Goal: Information Seeking & Learning: Find specific page/section

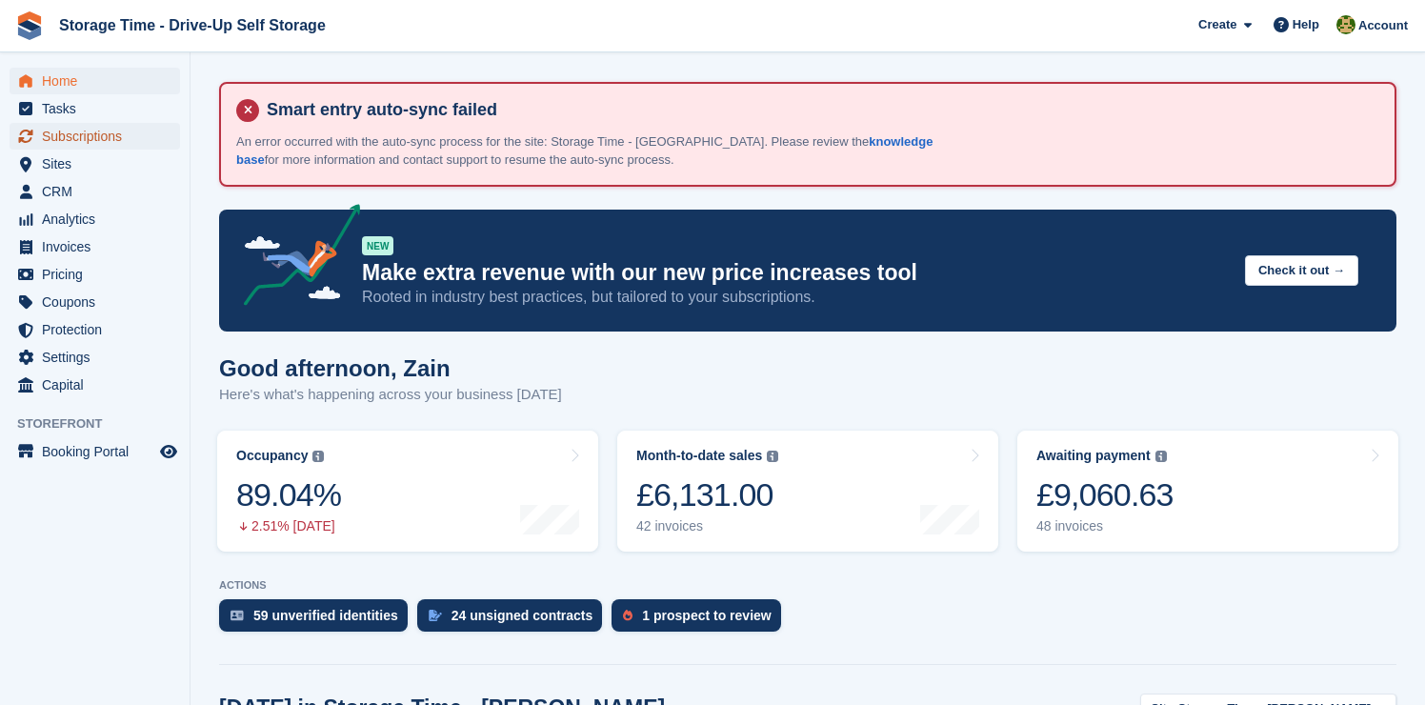
click at [152, 142] on span "Subscriptions" at bounding box center [99, 136] width 114 height 27
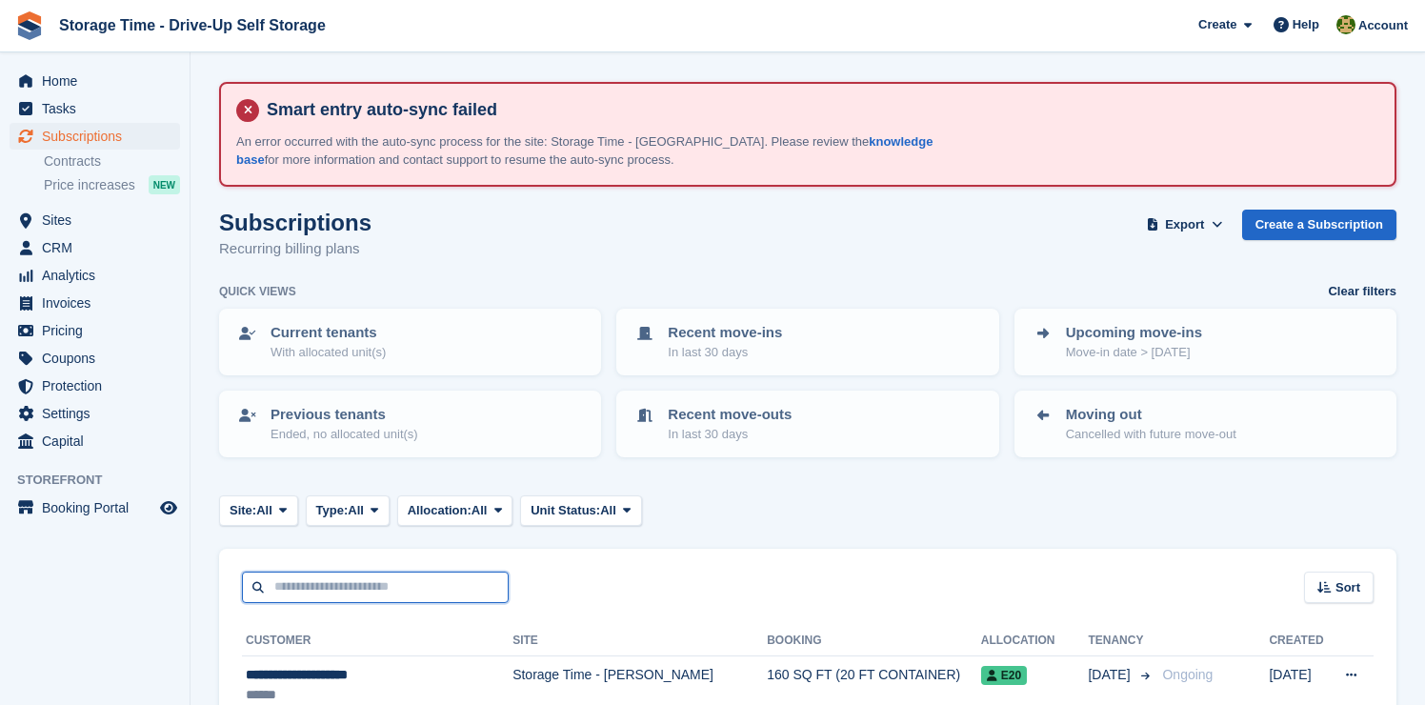
click at [398, 586] on input "text" at bounding box center [375, 587] width 267 height 31
type input "*******"
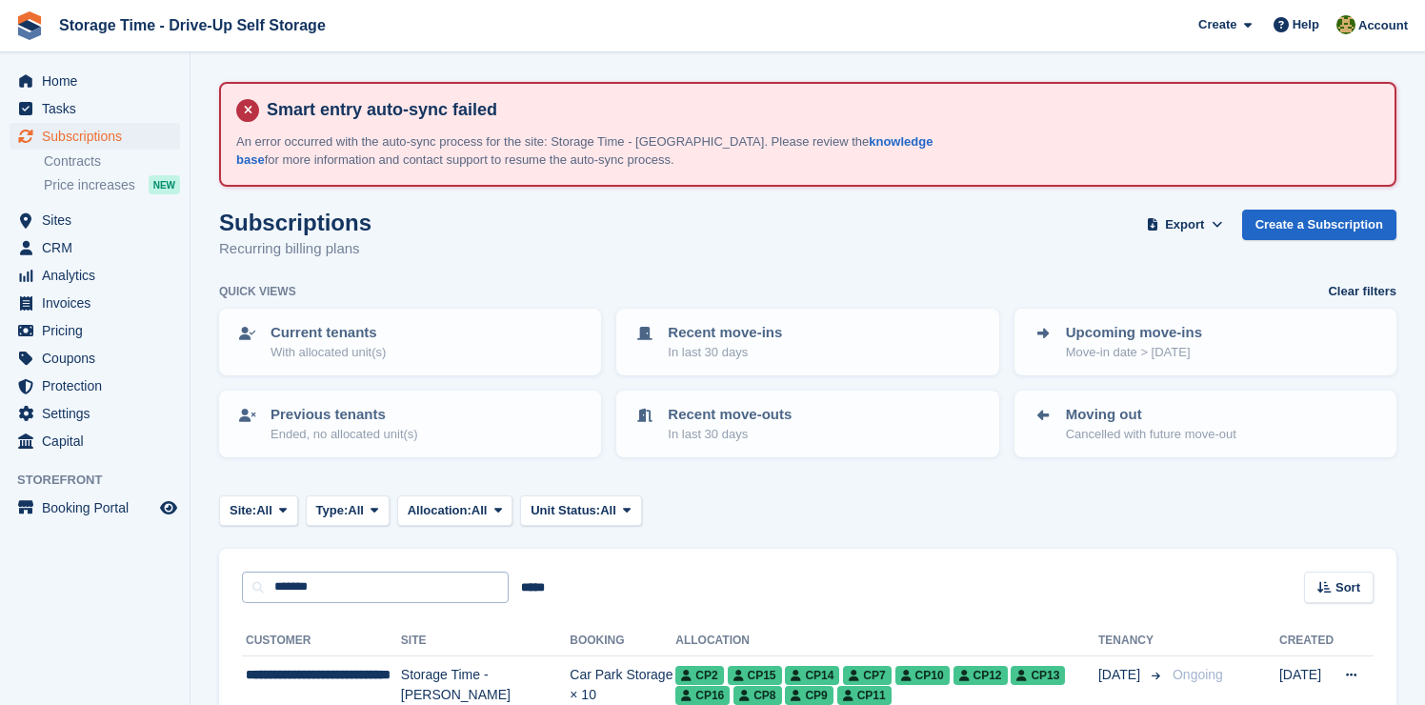
scroll to position [207, 0]
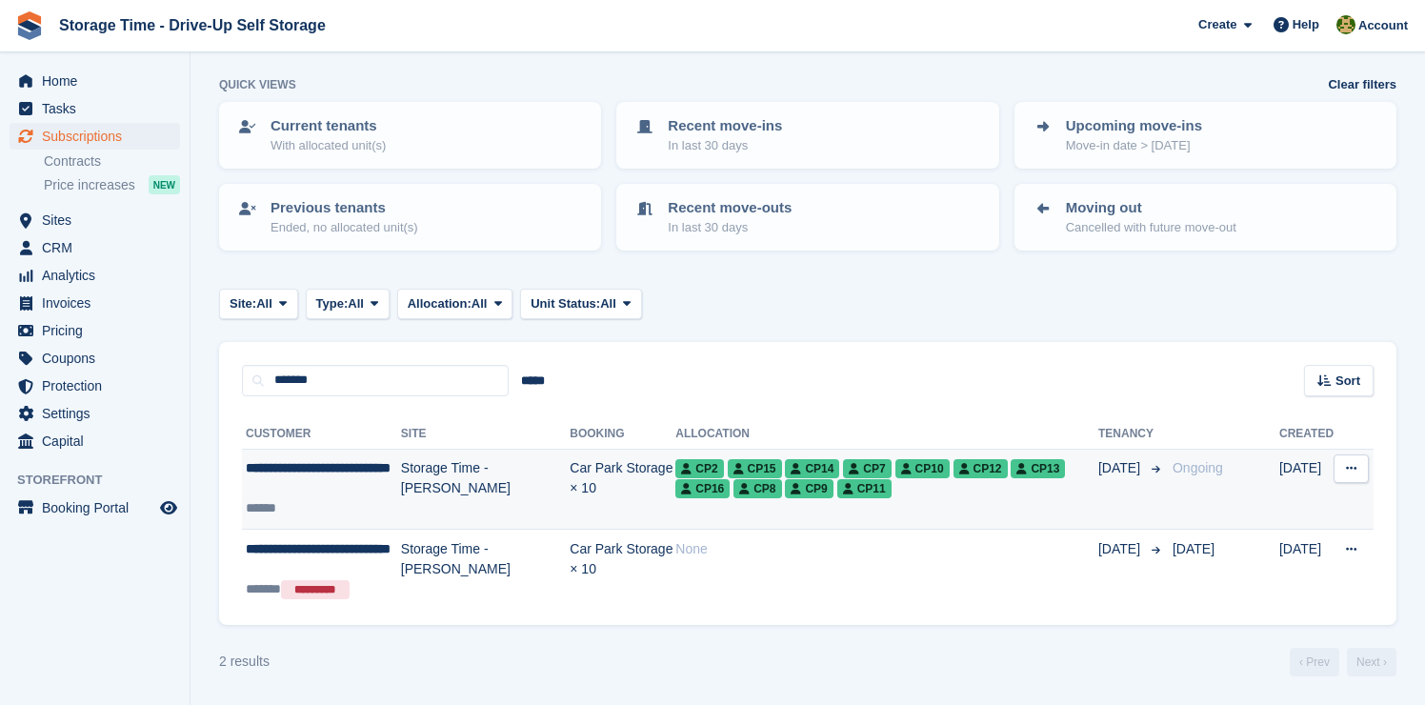
click at [490, 506] on td "Storage Time - [PERSON_NAME]" at bounding box center [485, 489] width 169 height 81
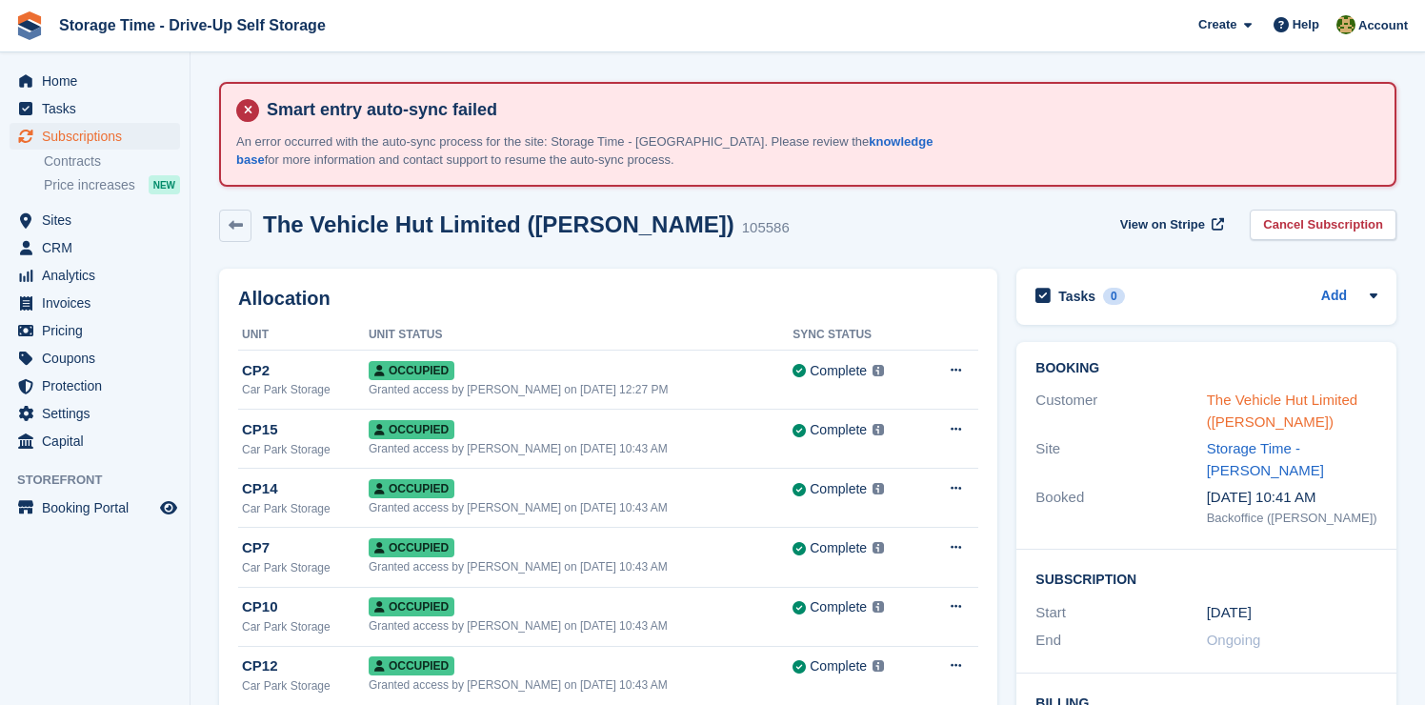
click at [1257, 405] on link "The Vehicle Hut Limited (Tanvir)" at bounding box center [1282, 410] width 150 height 38
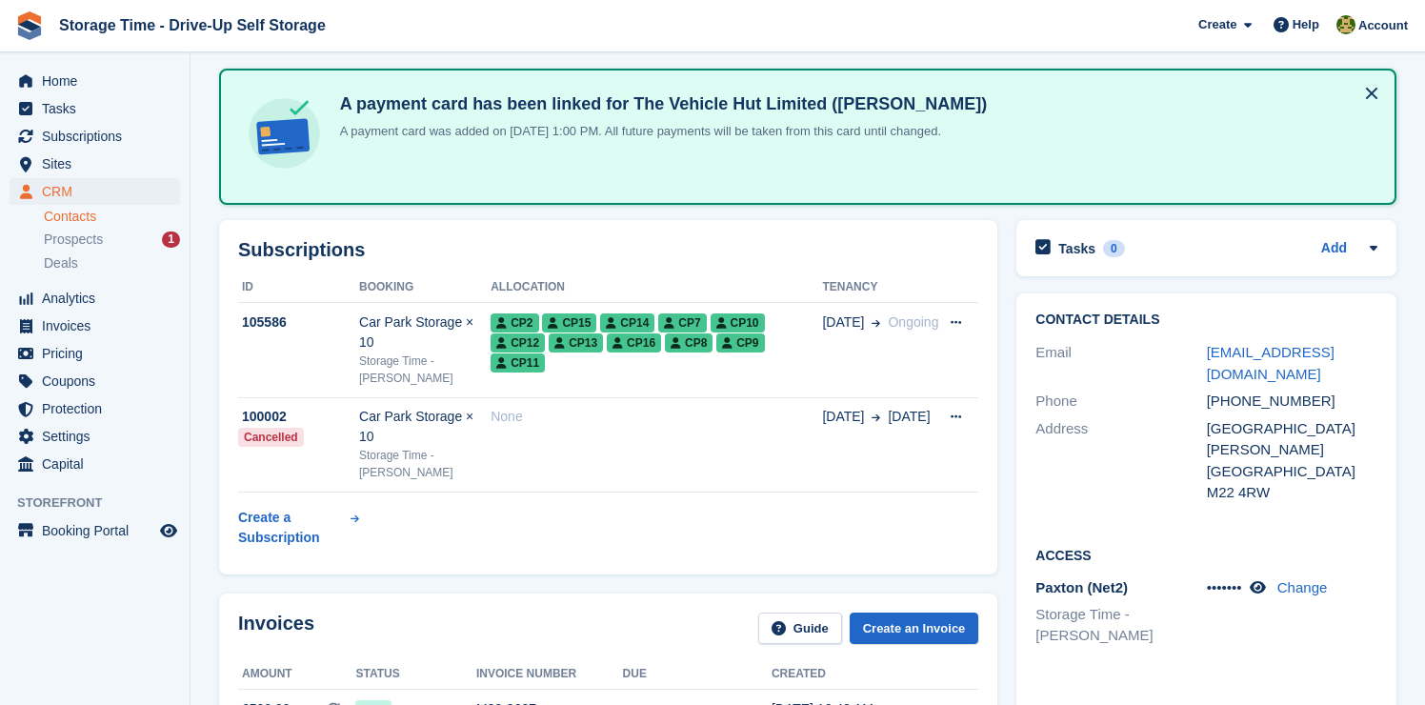
scroll to position [211, 0]
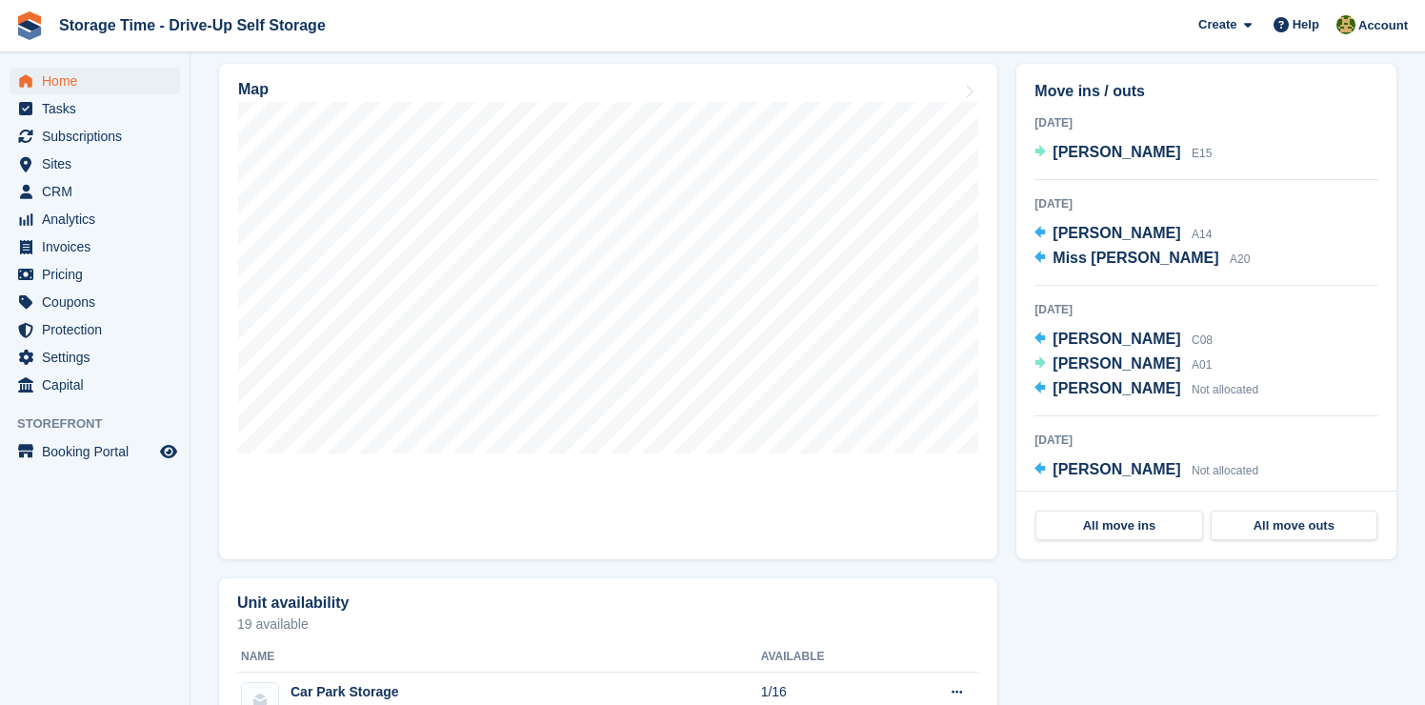
scroll to position [843, 0]
